Goal: Find specific page/section: Find specific page/section

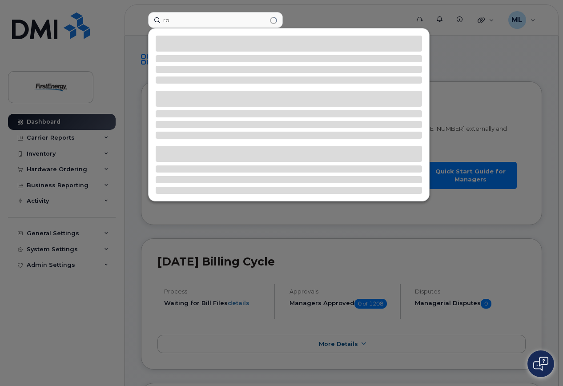
type input "r"
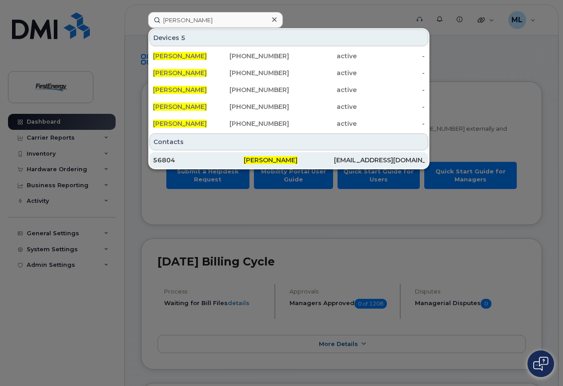
type input "[PERSON_NAME]"
click at [265, 158] on span "[PERSON_NAME]" at bounding box center [271, 160] width 54 height 8
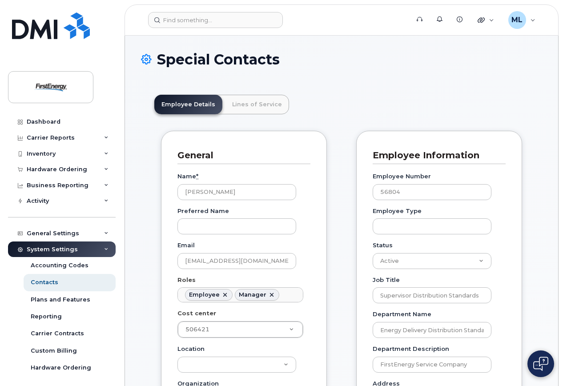
scroll to position [44, 0]
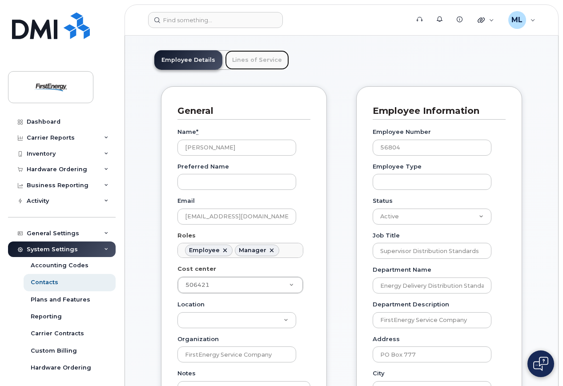
click at [260, 56] on link "Lines of Service" at bounding box center [257, 60] width 64 height 20
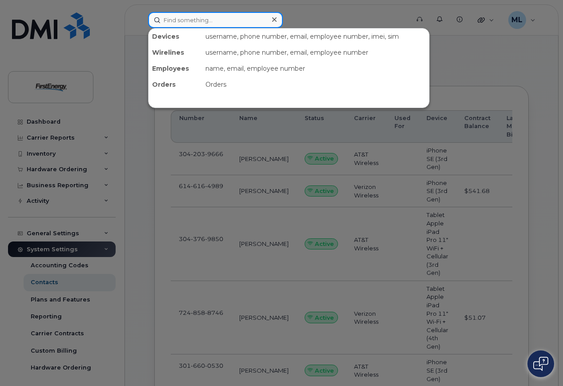
click at [186, 20] on input at bounding box center [215, 20] width 135 height 16
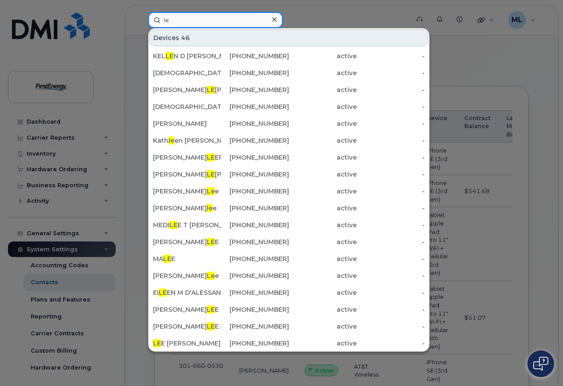
type input "l"
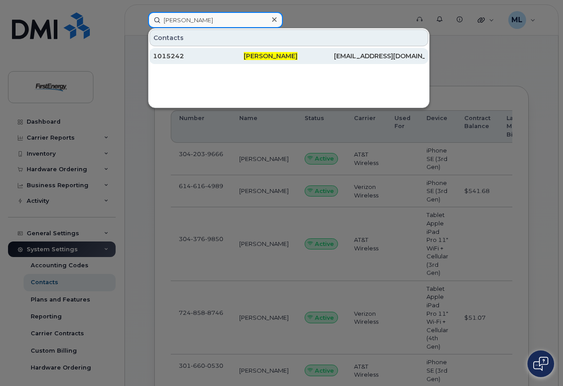
type input "jason lee"
click at [244, 51] on div "1015242" at bounding box center [289, 56] width 91 height 16
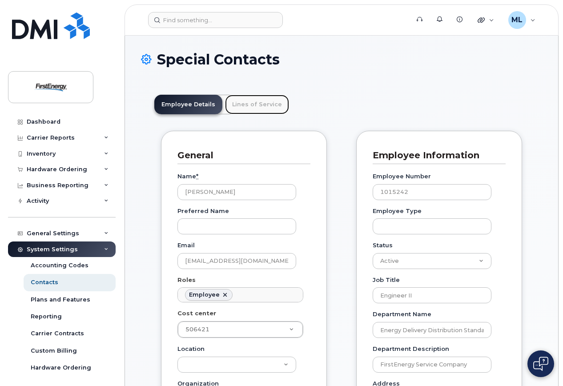
click at [261, 99] on link "Lines of Service" at bounding box center [257, 105] width 64 height 20
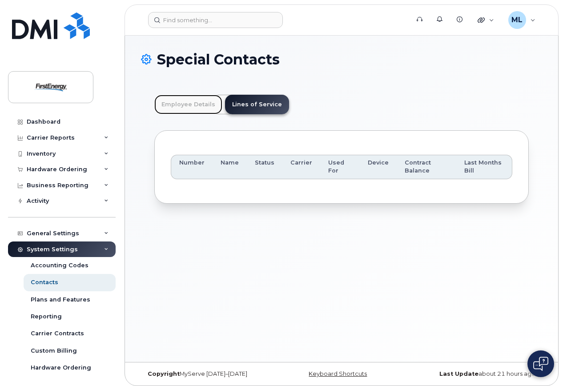
click at [202, 99] on link "Employee Details" at bounding box center [188, 105] width 68 height 20
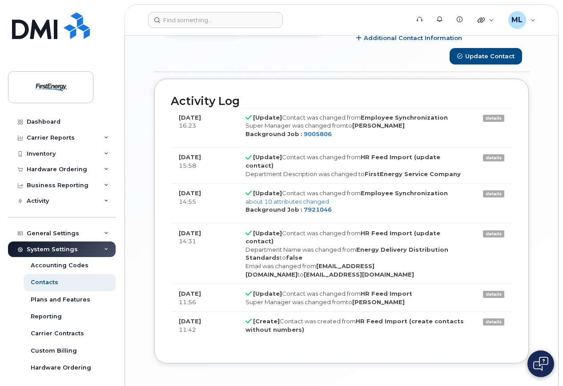
scroll to position [667, 0]
